Goal: Information Seeking & Learning: Learn about a topic

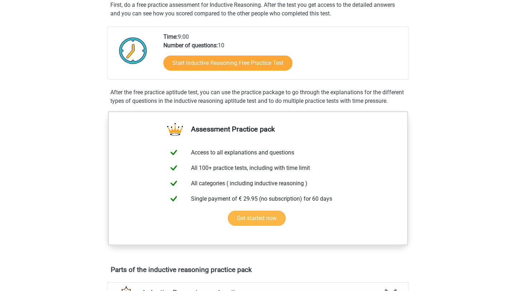
scroll to position [136, 0]
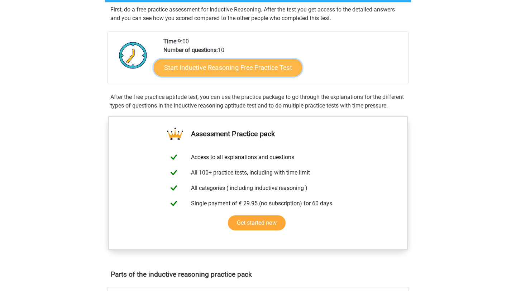
click at [212, 70] on link "Start Inductive Reasoning Free Practice Test" at bounding box center [228, 67] width 148 height 17
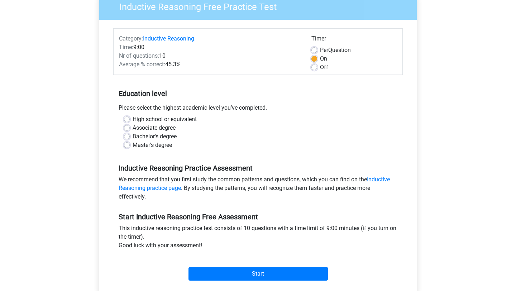
scroll to position [67, 0]
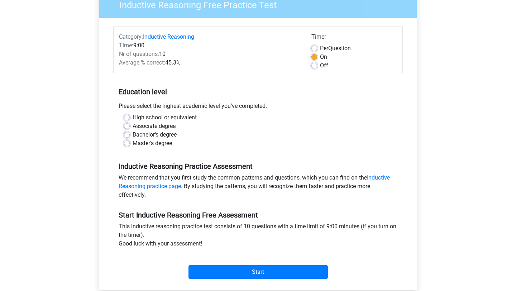
click at [132, 135] on label "Bachelor's degree" at bounding box center [154, 134] width 44 height 9
click at [129, 135] on input "Bachelor's degree" at bounding box center [127, 133] width 6 height 7
radio input "true"
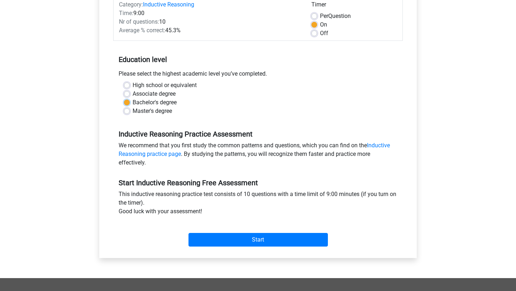
scroll to position [102, 0]
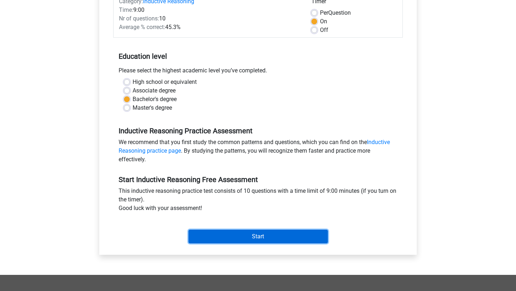
click at [214, 233] on input "Start" at bounding box center [257, 236] width 139 height 14
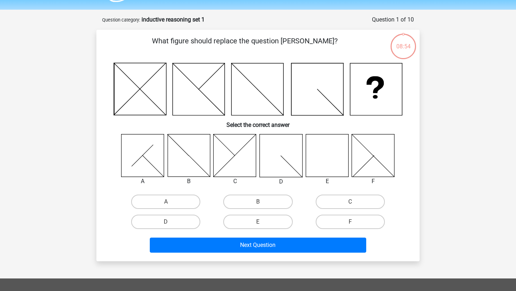
scroll to position [23, 0]
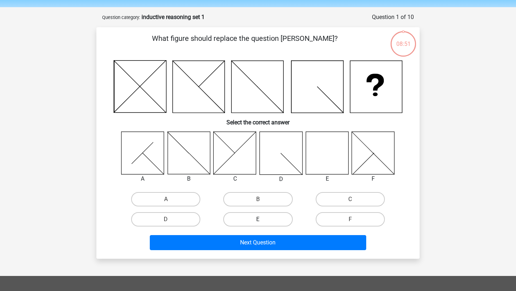
click at [261, 215] on label "E" at bounding box center [257, 219] width 69 height 14
click at [261, 219] on input "E" at bounding box center [260, 221] width 5 height 5
radio input "true"
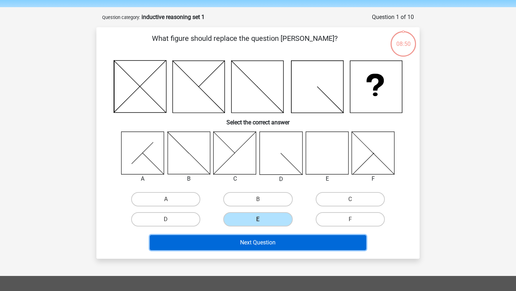
click at [262, 240] on button "Next Question" at bounding box center [258, 242] width 217 height 15
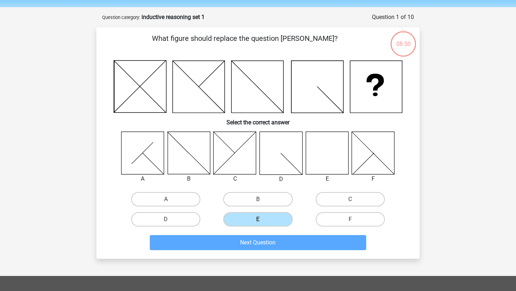
scroll to position [36, 0]
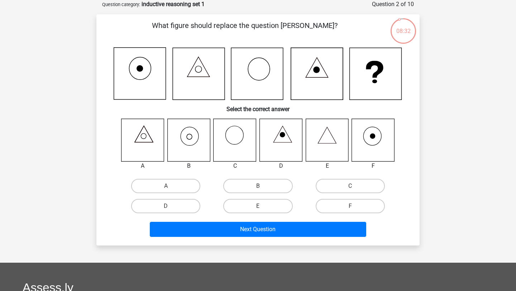
click at [321, 146] on icon at bounding box center [326, 140] width 43 height 43
click at [248, 206] on label "E" at bounding box center [257, 206] width 69 height 14
click at [258, 206] on input "E" at bounding box center [260, 208] width 5 height 5
radio input "true"
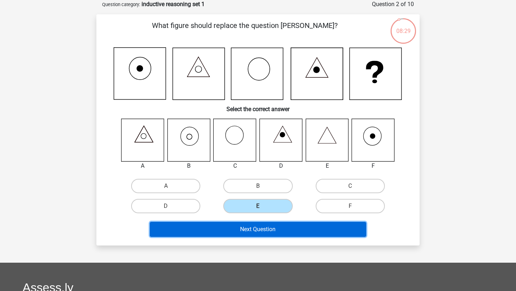
click at [249, 230] on button "Next Question" at bounding box center [258, 229] width 217 height 15
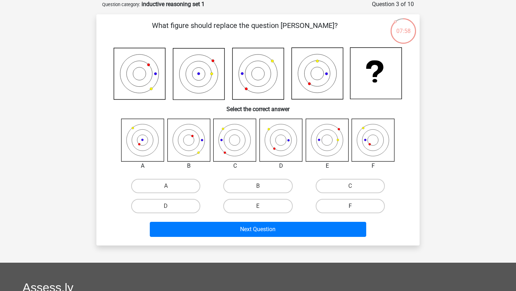
click at [335, 204] on label "F" at bounding box center [349, 206] width 69 height 14
click at [350, 206] on input "F" at bounding box center [352, 208] width 5 height 5
radio input "true"
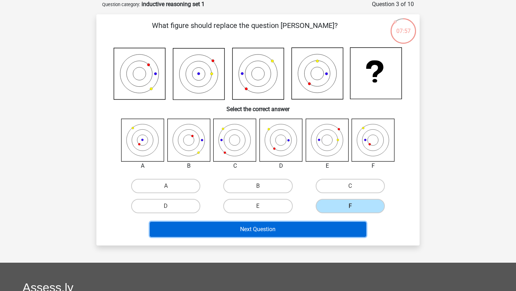
click at [286, 233] on button "Next Question" at bounding box center [258, 229] width 217 height 15
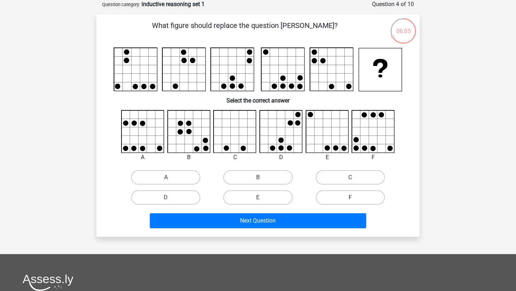
click at [336, 199] on label "F" at bounding box center [349, 197] width 69 height 14
click at [350, 199] on input "F" at bounding box center [352, 199] width 5 height 5
radio input "true"
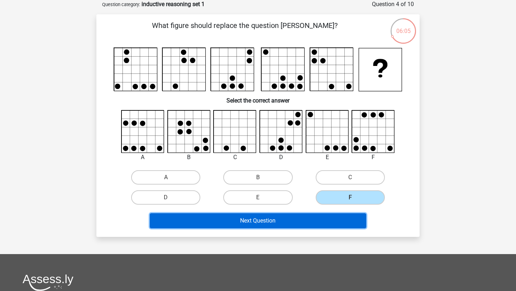
click at [320, 219] on button "Next Question" at bounding box center [258, 220] width 217 height 15
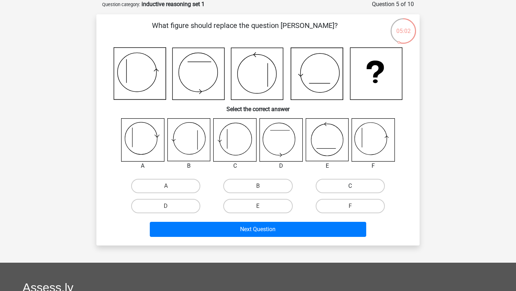
click at [326, 186] on label "C" at bounding box center [349, 186] width 69 height 14
click at [350, 186] on input "C" at bounding box center [352, 188] width 5 height 5
radio input "true"
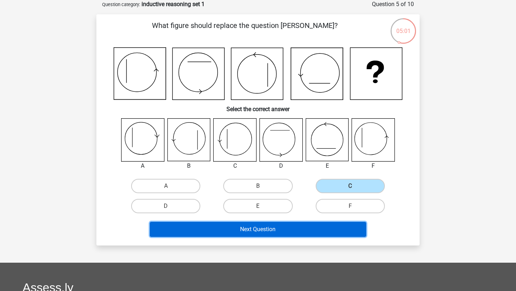
click at [307, 228] on button "Next Question" at bounding box center [258, 229] width 217 height 15
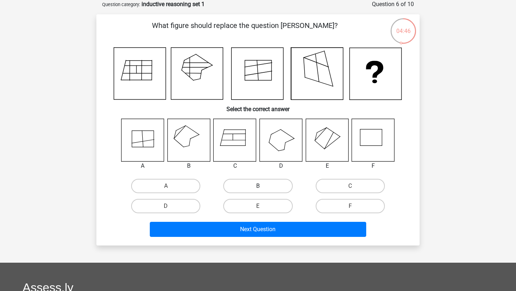
click at [257, 190] on label "B" at bounding box center [257, 186] width 69 height 14
click at [258, 190] on input "B" at bounding box center [260, 188] width 5 height 5
radio input "true"
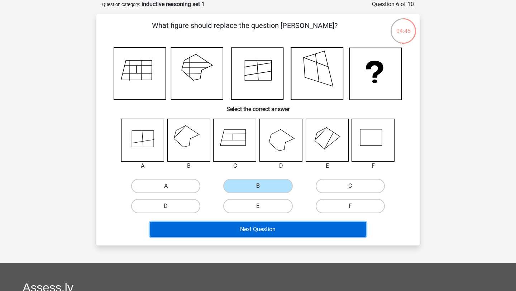
click at [265, 234] on button "Next Question" at bounding box center [258, 229] width 217 height 15
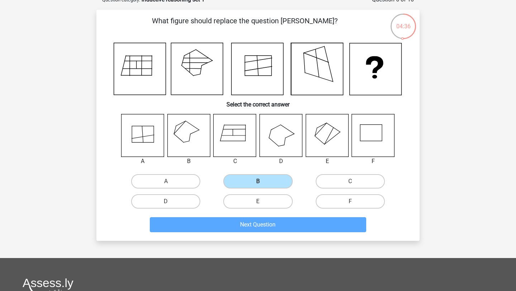
scroll to position [38, 0]
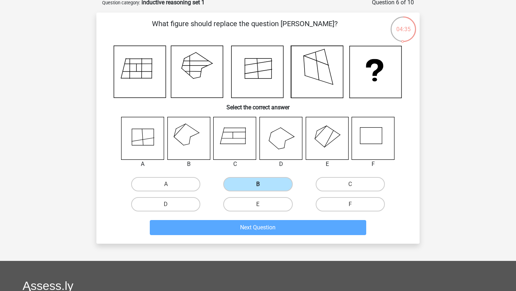
click at [273, 180] on label "B" at bounding box center [257, 184] width 69 height 14
click at [262, 184] on input "B" at bounding box center [260, 186] width 5 height 5
click at [429, 161] on div "Register Nederlands English" at bounding box center [258, 205] width 516 height 487
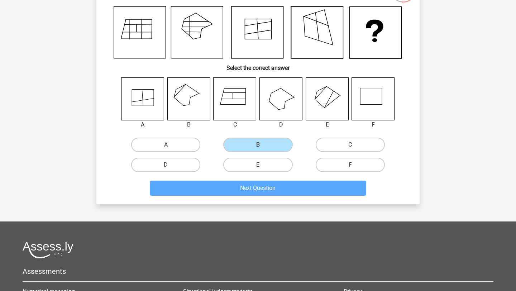
scroll to position [64, 0]
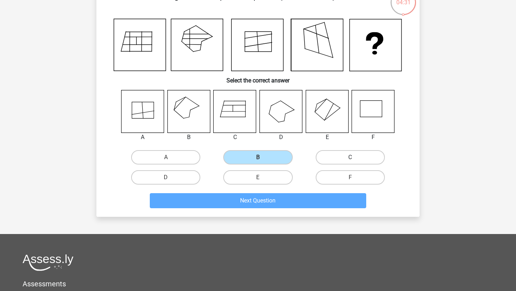
click at [355, 160] on label "C" at bounding box center [349, 157] width 69 height 14
click at [354, 160] on input "C" at bounding box center [352, 159] width 5 height 5
radio input "true"
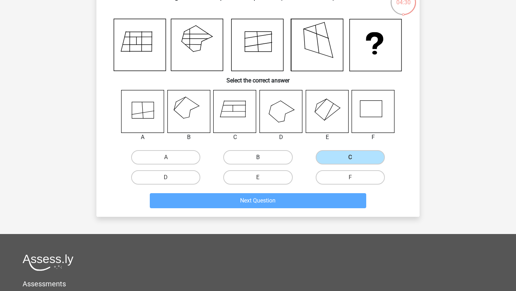
click at [281, 160] on label "B" at bounding box center [257, 157] width 69 height 14
click at [262, 160] on input "B" at bounding box center [260, 159] width 5 height 5
radio input "true"
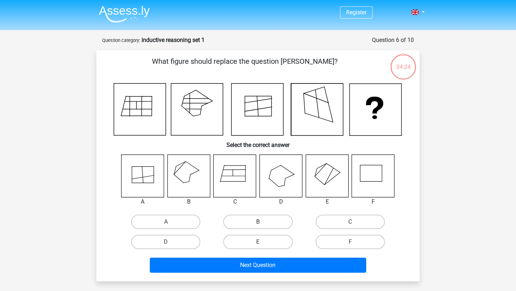
click at [245, 221] on label "B" at bounding box center [257, 221] width 69 height 14
click at [258, 222] on input "B" at bounding box center [260, 224] width 5 height 5
radio input "true"
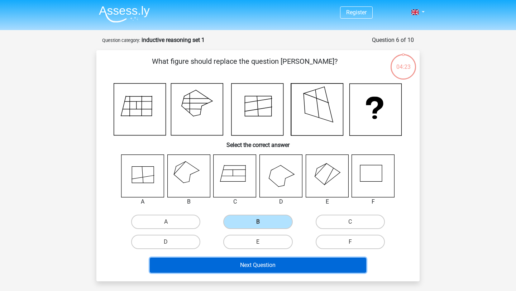
click at [258, 268] on button "Next Question" at bounding box center [258, 264] width 217 height 15
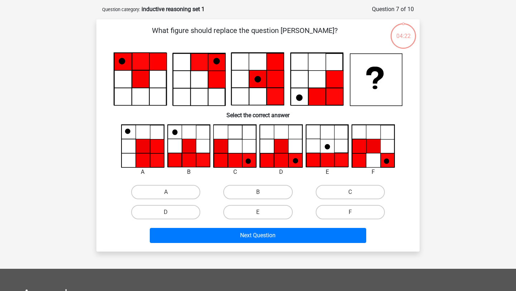
scroll to position [36, 0]
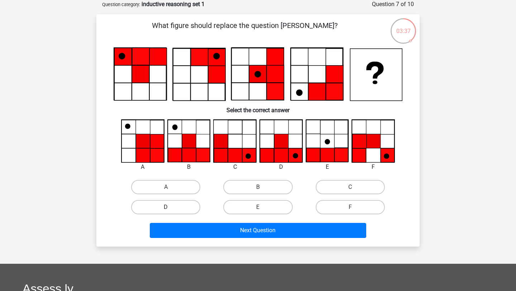
click at [164, 207] on label "D" at bounding box center [165, 207] width 69 height 14
click at [166, 207] on input "D" at bounding box center [168, 209] width 5 height 5
radio input "true"
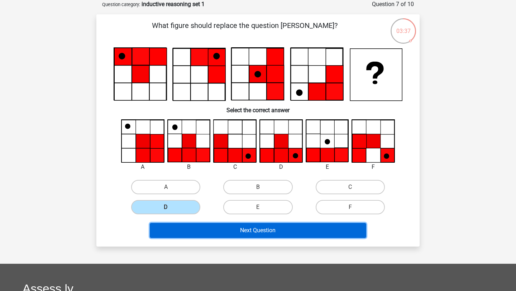
click at [212, 227] on button "Next Question" at bounding box center [258, 230] width 217 height 15
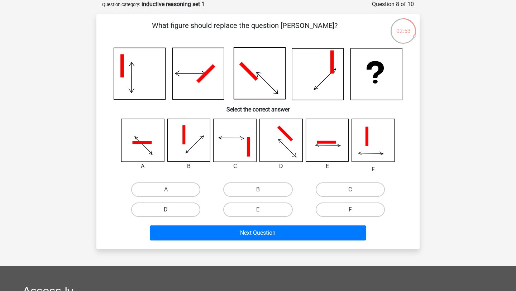
click at [193, 208] on label "D" at bounding box center [165, 209] width 69 height 14
click at [170, 209] on input "D" at bounding box center [168, 211] width 5 height 5
radio input "true"
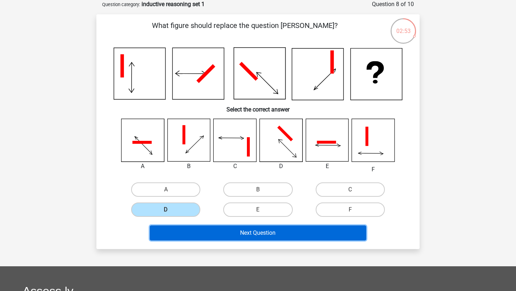
click at [209, 228] on button "Next Question" at bounding box center [258, 232] width 217 height 15
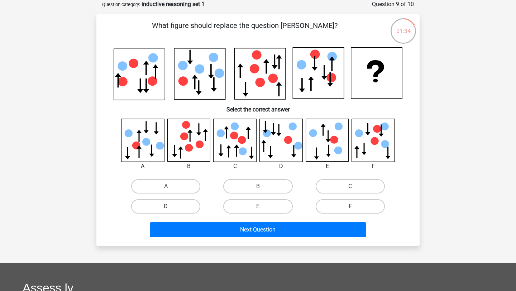
click at [337, 190] on label "C" at bounding box center [349, 186] width 69 height 14
click at [350, 190] on input "C" at bounding box center [352, 188] width 5 height 5
radio input "true"
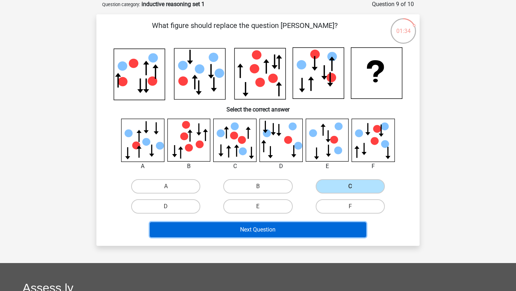
click at [269, 233] on button "Next Question" at bounding box center [258, 229] width 217 height 15
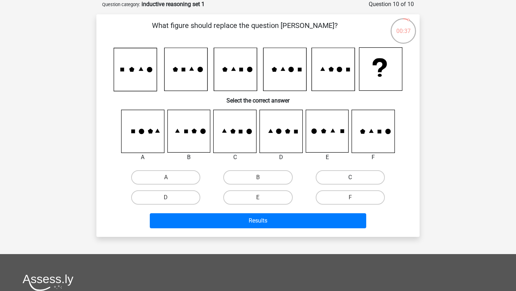
click at [342, 175] on label "C" at bounding box center [349, 177] width 69 height 14
click at [350, 177] on input "C" at bounding box center [352, 179] width 5 height 5
radio input "true"
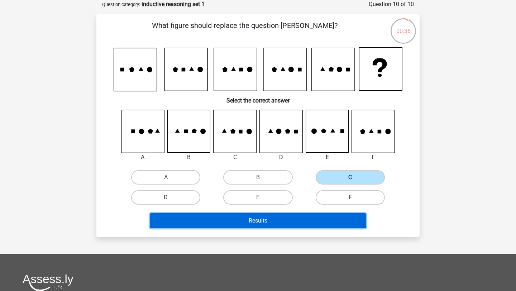
click at [297, 220] on button "Results" at bounding box center [258, 220] width 217 height 15
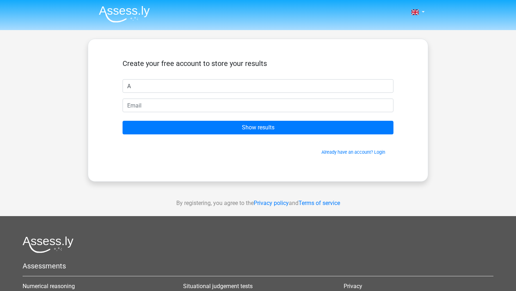
type input "A"
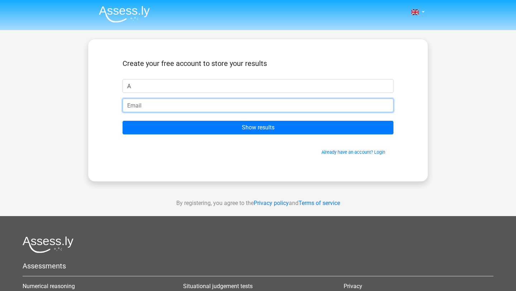
click at [132, 107] on input "email" at bounding box center [257, 105] width 271 height 14
type input "[EMAIL_ADDRESS][DOMAIN_NAME]"
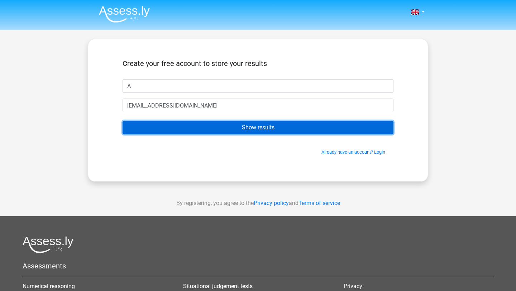
click at [182, 125] on input "Show results" at bounding box center [257, 128] width 271 height 14
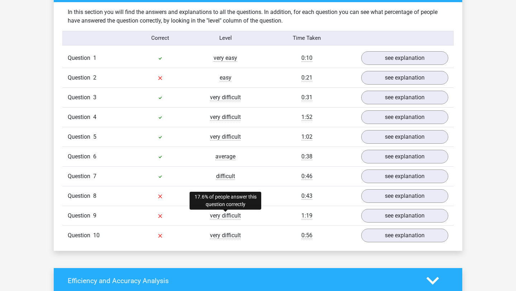
scroll to position [555, 0]
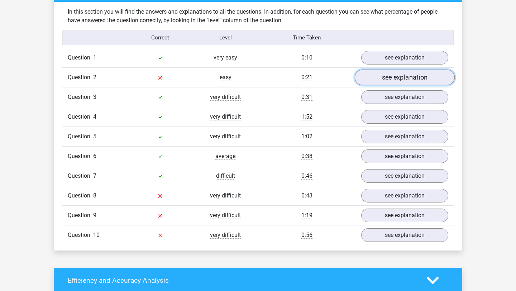
click at [367, 76] on link "see explanation" at bounding box center [404, 77] width 100 height 16
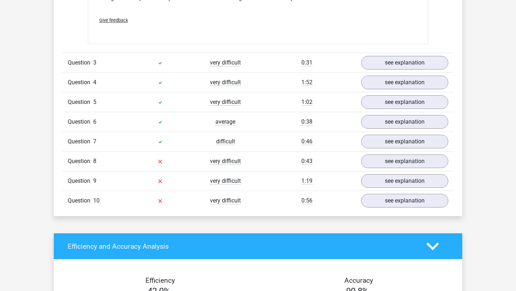
scroll to position [1021, 0]
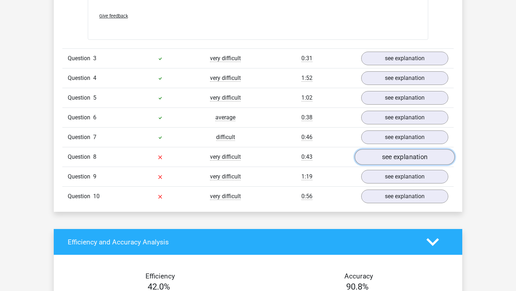
click at [374, 160] on link "see explanation" at bounding box center [404, 157] width 100 height 16
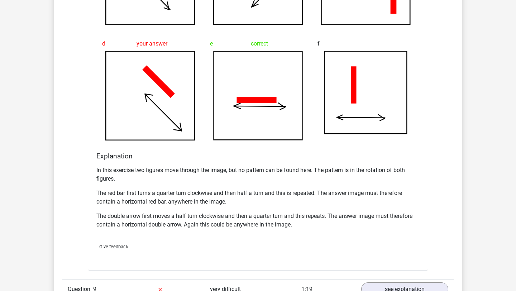
scroll to position [1418, 0]
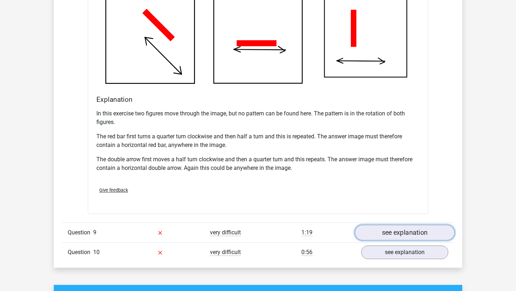
click at [363, 235] on link "see explanation" at bounding box center [404, 232] width 100 height 16
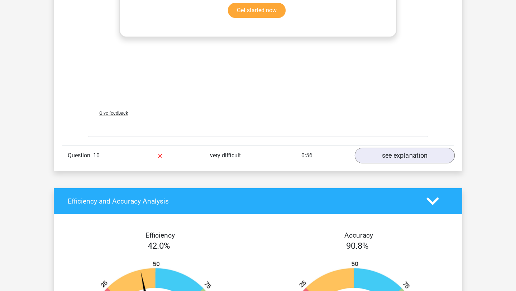
scroll to position [2134, 0]
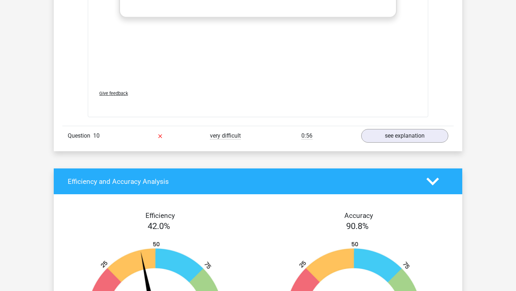
click at [402, 127] on div "Question 10 very difficult 0:56 see explanation" at bounding box center [257, 136] width 391 height 20
click at [400, 137] on link "see explanation" at bounding box center [404, 136] width 100 height 16
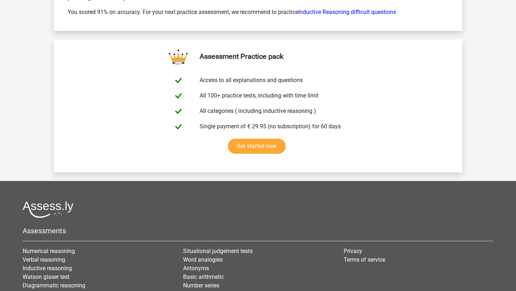
scroll to position [3326, 0]
